Goal: Task Accomplishment & Management: Use online tool/utility

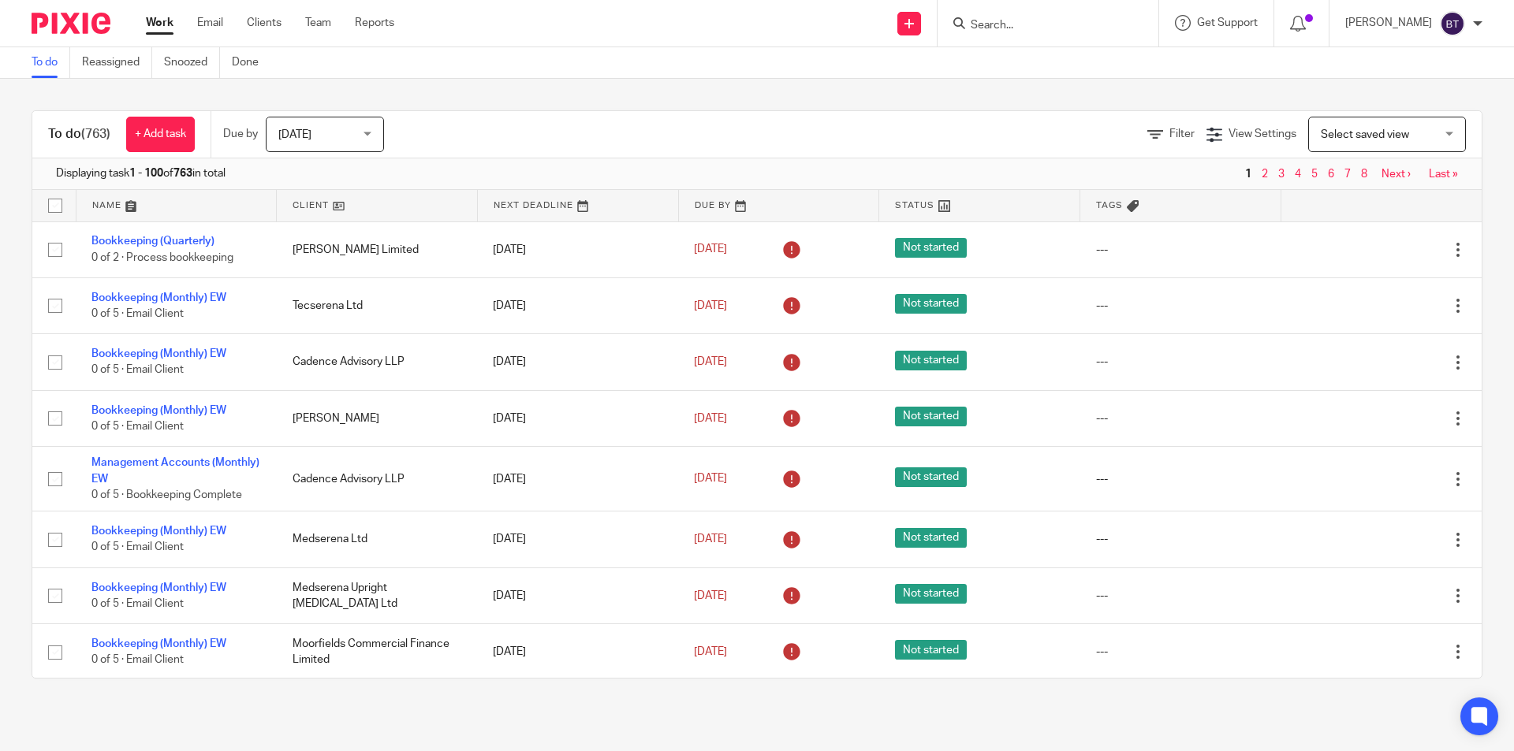
click at [1054, 33] on form at bounding box center [1053, 23] width 168 height 20
click at [1028, 27] on input "Search" at bounding box center [1040, 26] width 142 height 14
type input "jr"
click at [1038, 58] on link at bounding box center [1064, 62] width 196 height 24
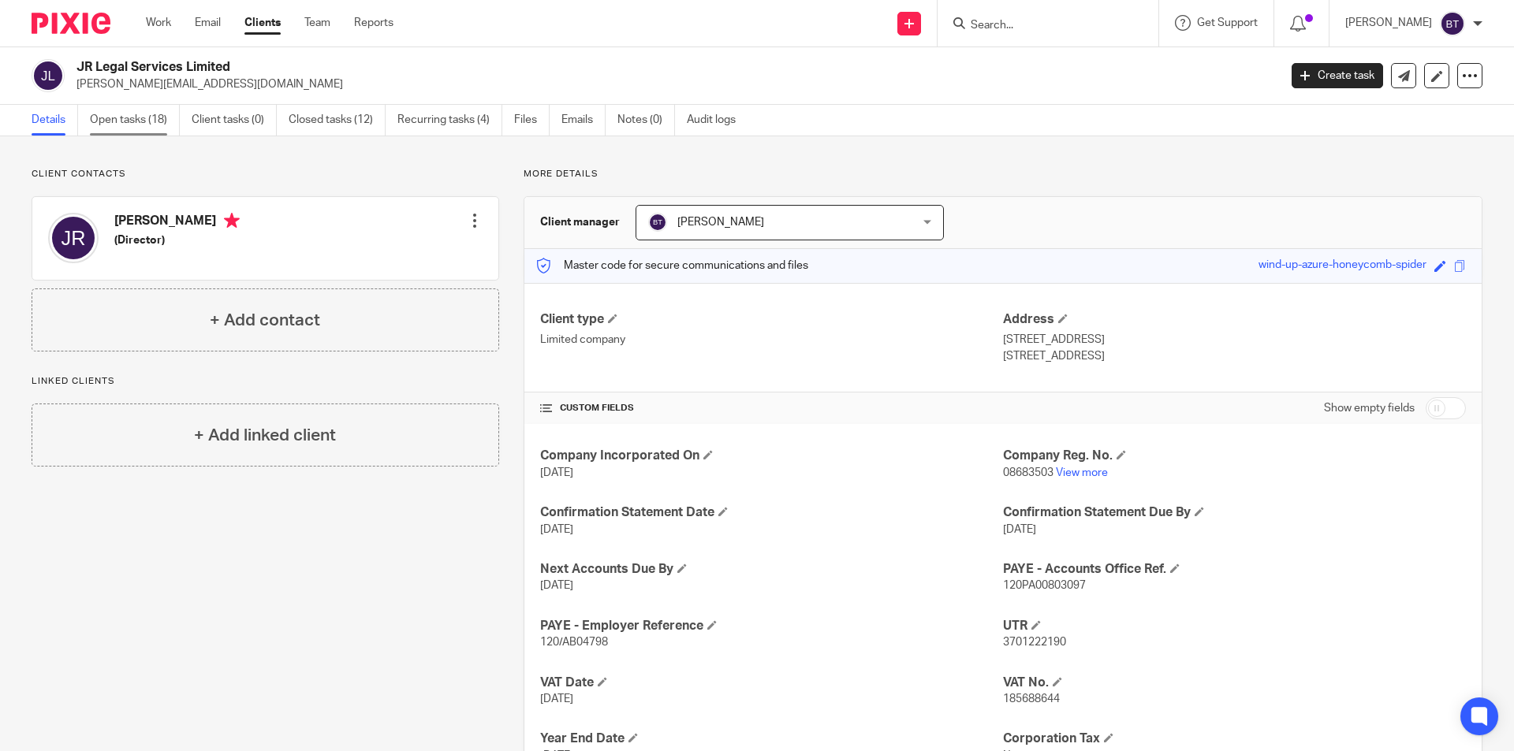
click at [139, 121] on link "Open tasks (18)" at bounding box center [135, 120] width 90 height 31
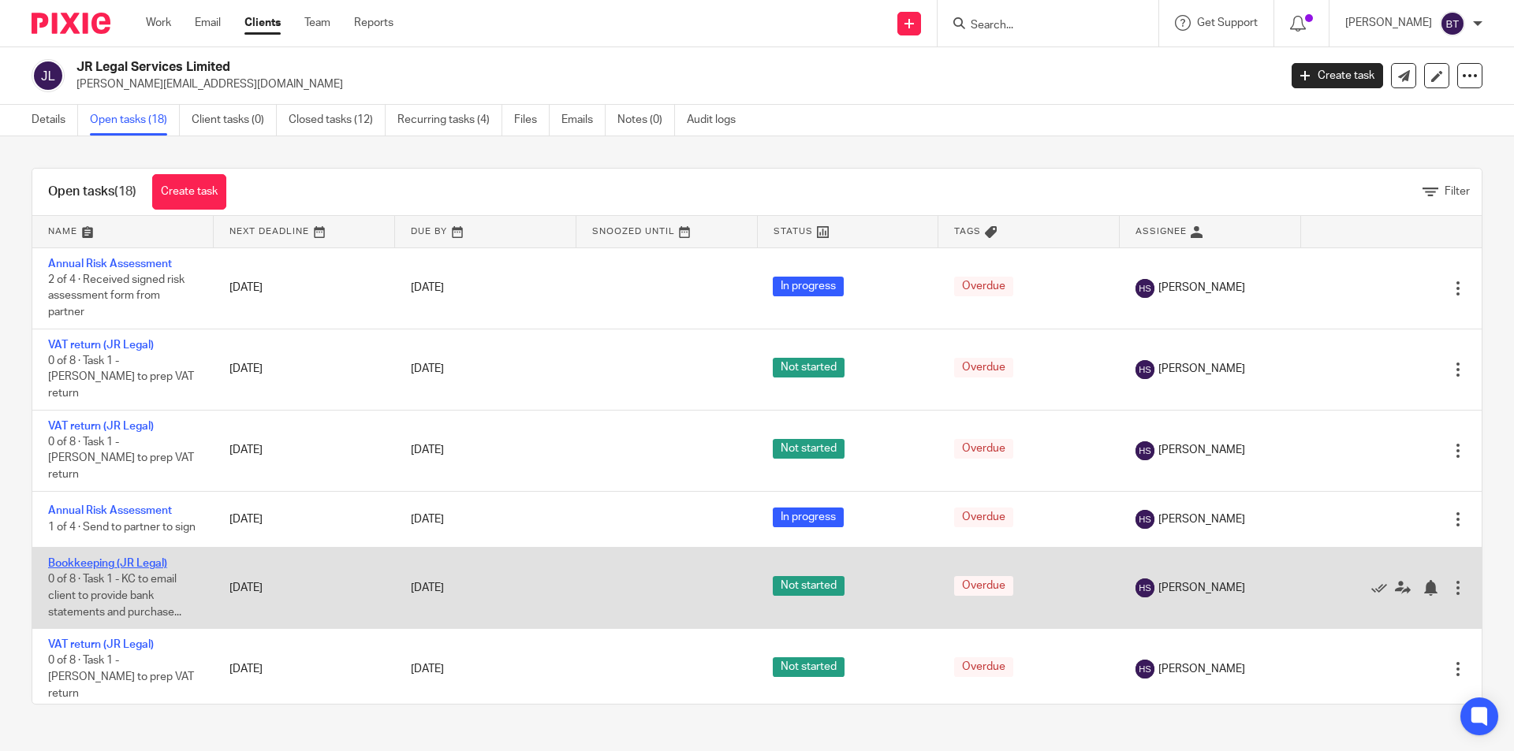
click at [129, 558] on link "Bookkeeping (JR Legal)" at bounding box center [107, 563] width 119 height 11
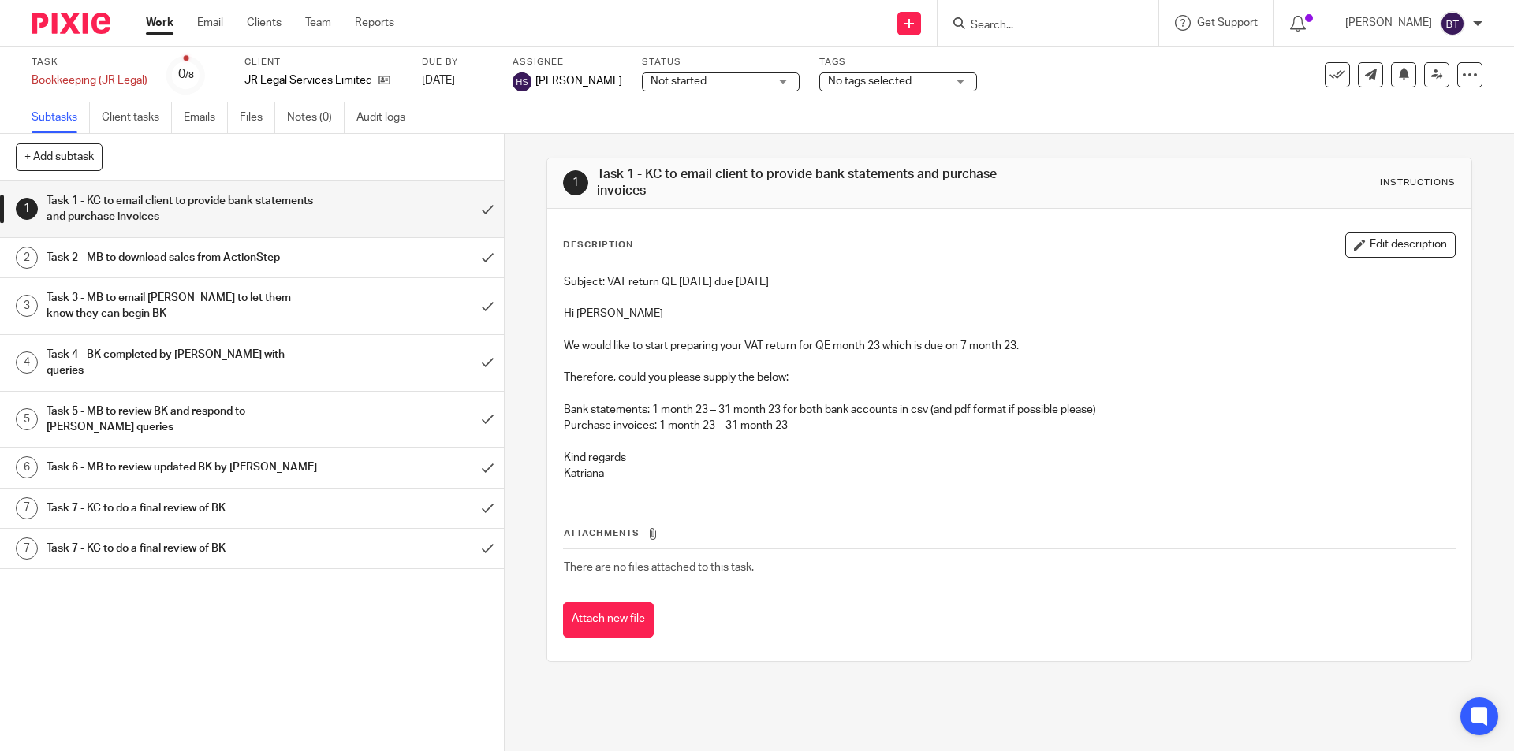
click at [193, 258] on h1 "Task 2 - MB to download sales from ActionStep" at bounding box center [183, 258] width 273 height 24
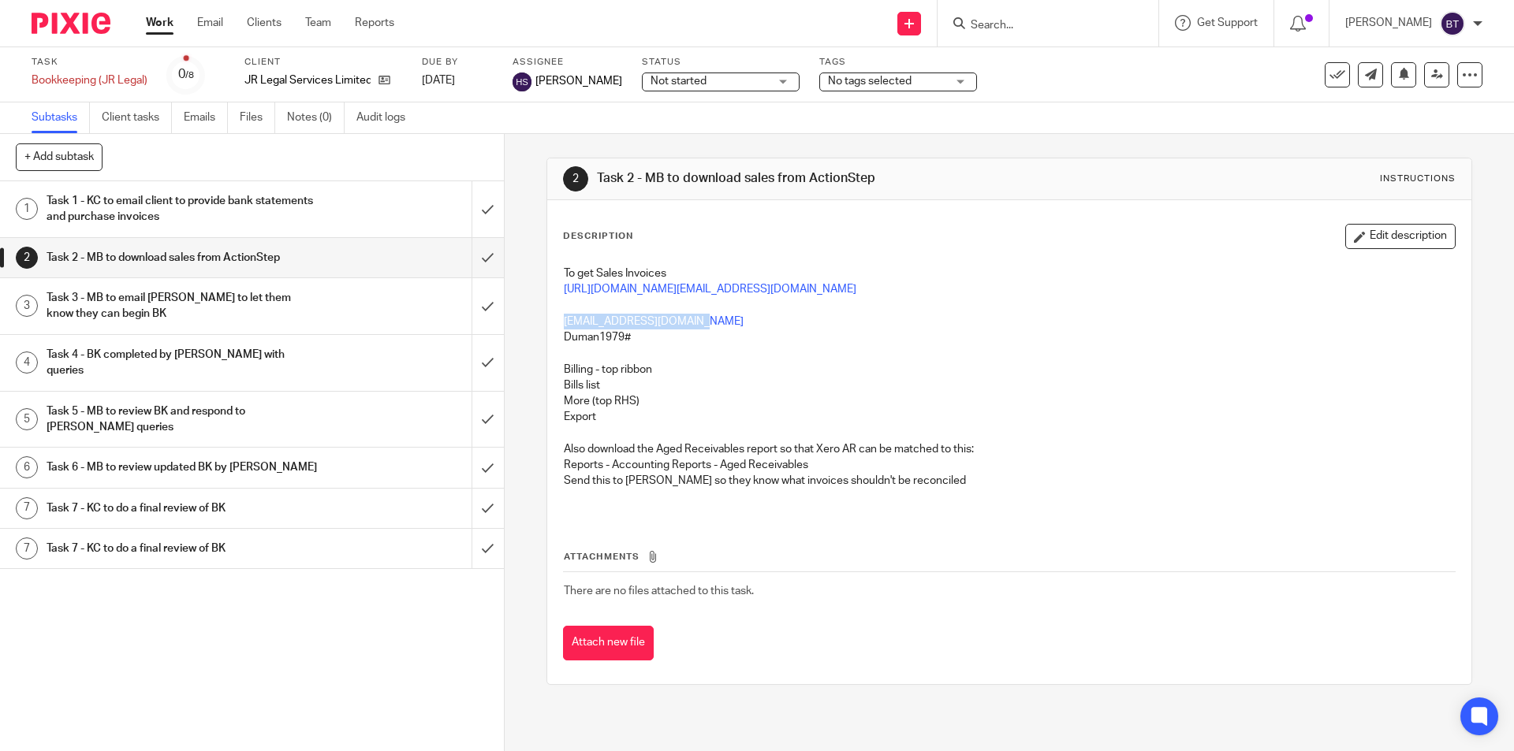
drag, startPoint x: 673, startPoint y: 315, endPoint x: 542, endPoint y: 316, distance: 130.9
click at [547, 316] on div "Description Edit description To get Sales Invoices [URL][DOMAIN_NAME][EMAIL_ADD…" at bounding box center [1008, 442] width 923 height 484
click at [663, 356] on p at bounding box center [1009, 353] width 890 height 16
drag, startPoint x: 656, startPoint y: 337, endPoint x: 558, endPoint y: 335, distance: 97.8
click at [558, 335] on div "To get Sales Invoices [URL][DOMAIN_NAME][EMAIL_ADDRESS][DOMAIN_NAME] [EMAIL_ADD…" at bounding box center [1009, 387] width 906 height 259
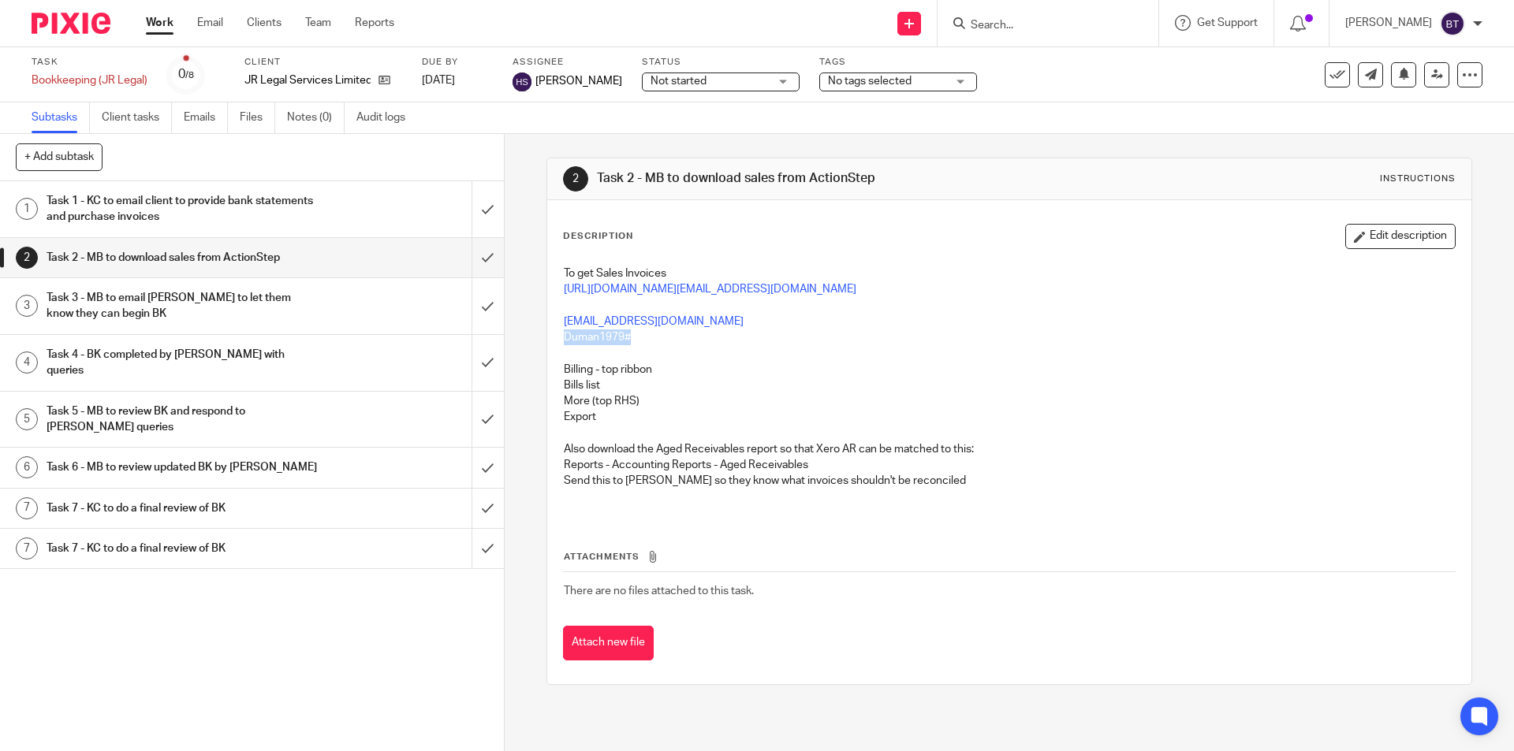
copy p "Duman1979#"
